Goal: Find specific page/section: Find specific page/section

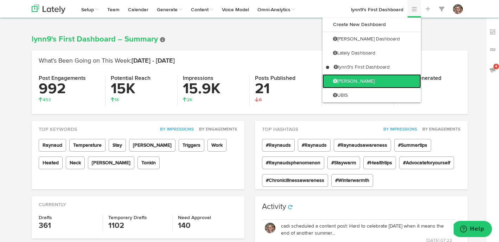
click at [407, 84] on link "[PERSON_NAME]" at bounding box center [372, 81] width 99 height 14
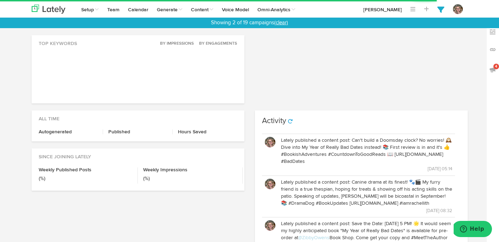
click at [282, 21] on link "(clear)" at bounding box center [281, 22] width 14 height 5
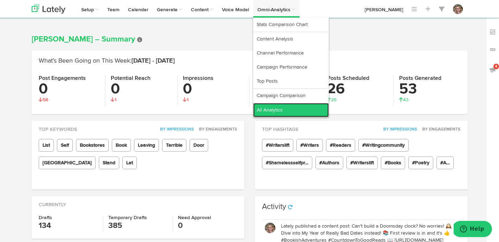
click at [285, 109] on link "All Analytics" at bounding box center [291, 110] width 76 height 14
